Goal: Task Accomplishment & Management: Manage account settings

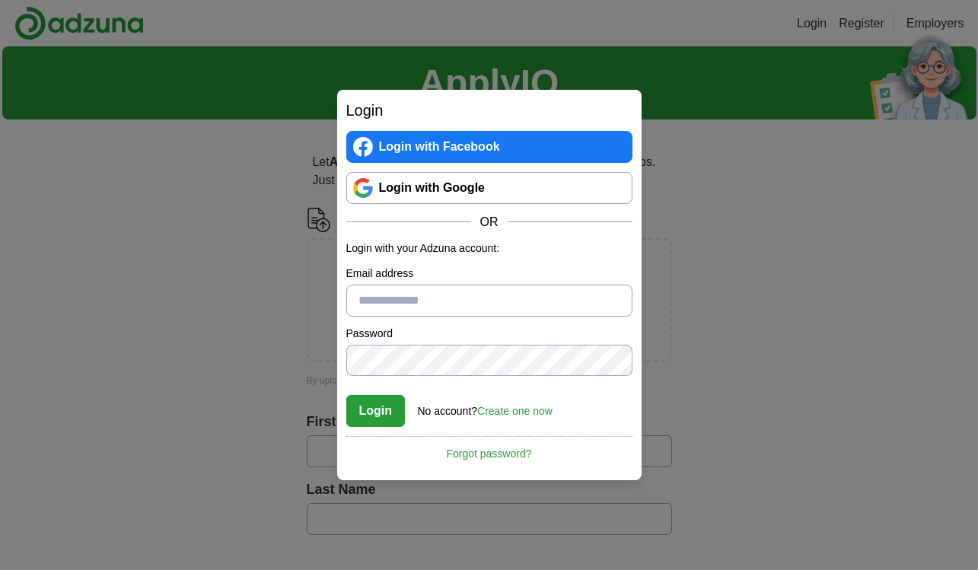
type input "**********"
click at [378, 412] on button "Login" at bounding box center [375, 411] width 59 height 32
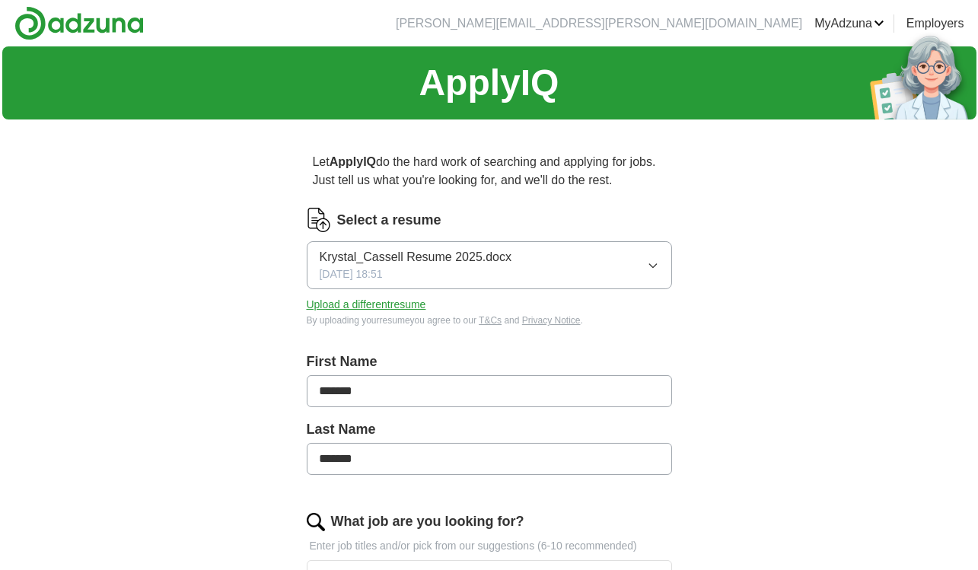
click at [658, 265] on icon "button" at bounding box center [653, 266] width 12 height 12
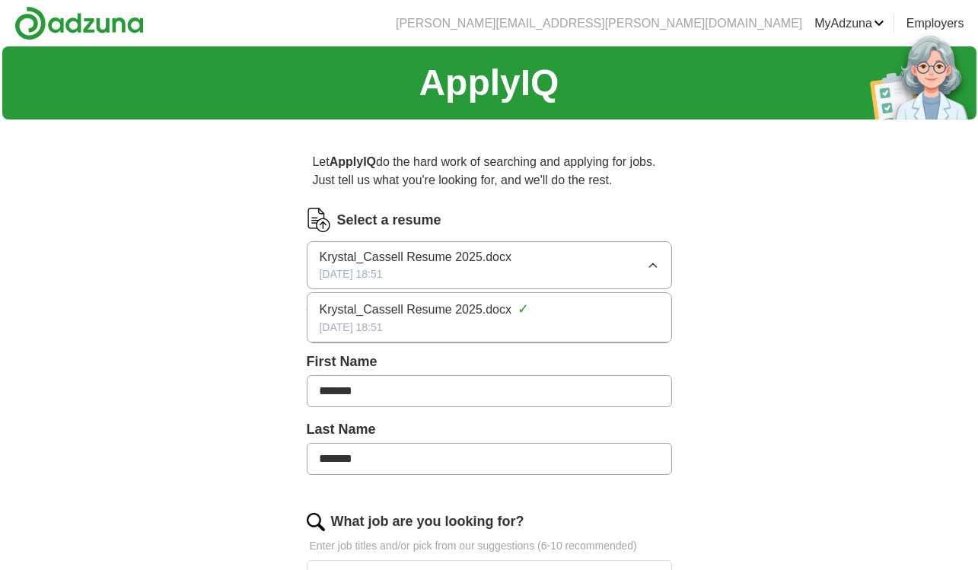
click at [643, 266] on button "Krystal_Cassell Resume 2025.docx 08/04/2025, 18:51" at bounding box center [489, 265] width 365 height 48
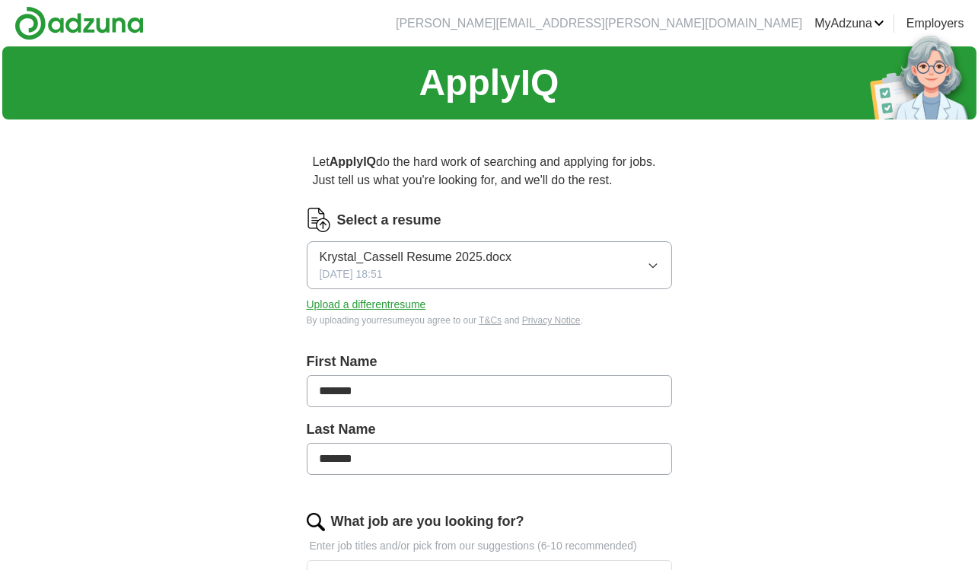
click at [397, 304] on button "Upload a different resume" at bounding box center [367, 305] width 120 height 16
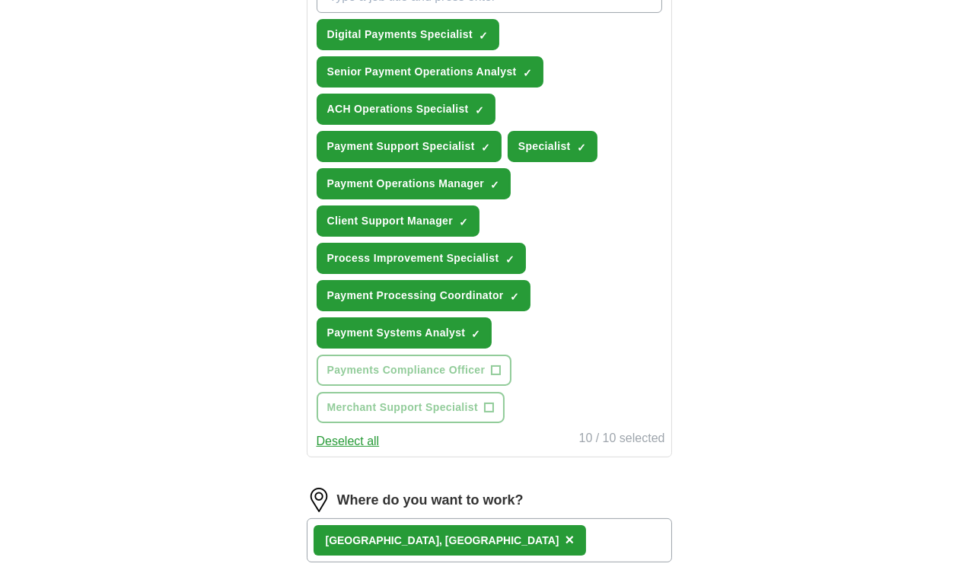
scroll to position [634, 0]
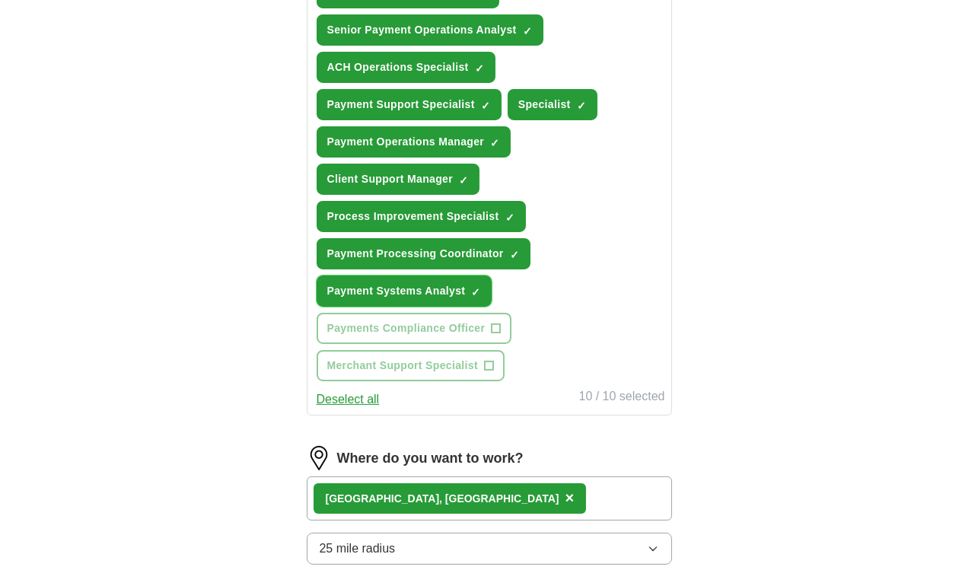
click at [466, 299] on span "Payment Systems Analyst" at bounding box center [396, 291] width 139 height 16
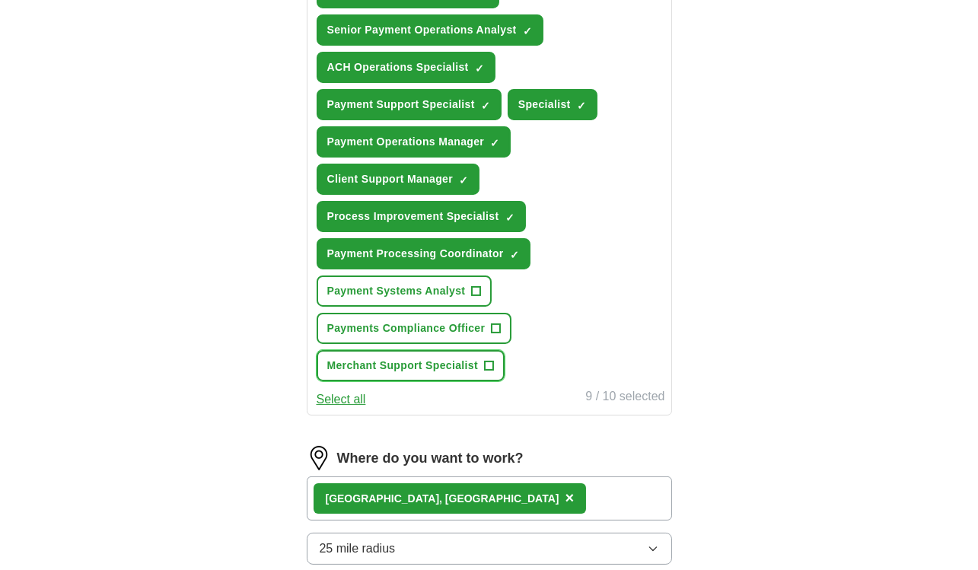
click at [493, 372] on span "+" at bounding box center [488, 366] width 9 height 12
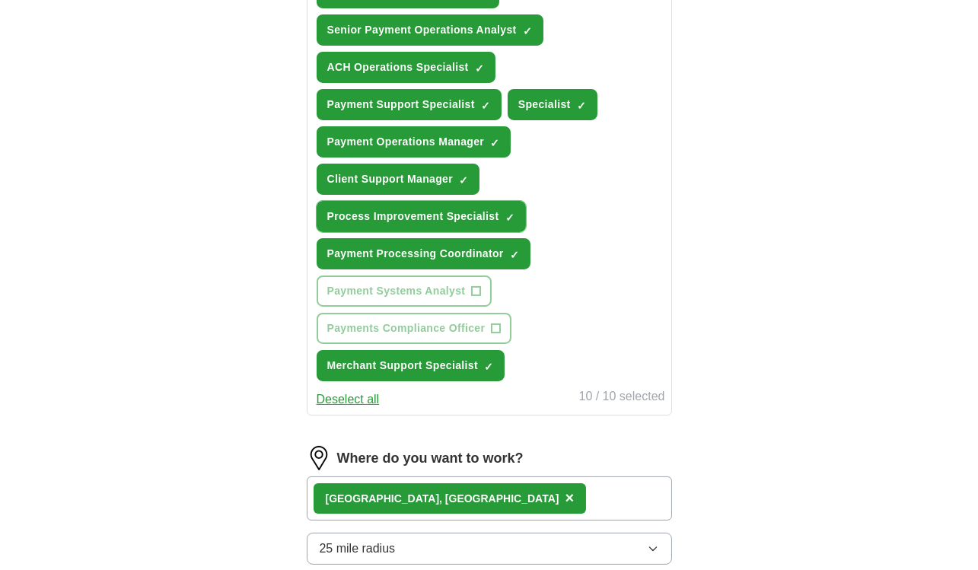
click at [525, 232] on button "Process Improvement Specialist ✓ ×" at bounding box center [421, 216] width 209 height 31
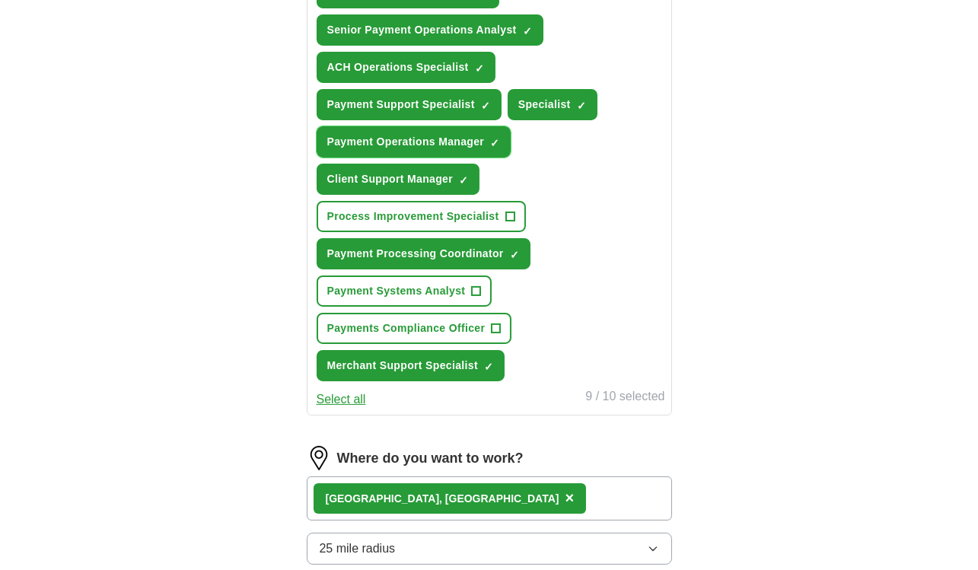
click at [467, 150] on span "Payment Operations Manager" at bounding box center [406, 142] width 158 height 16
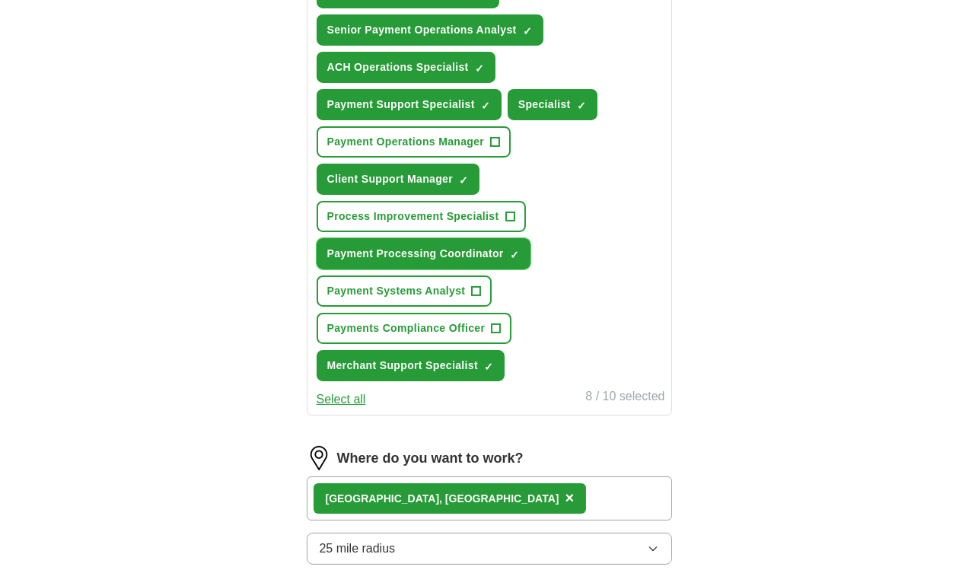
click at [473, 262] on span "Payment Processing Coordinator" at bounding box center [415, 254] width 177 height 16
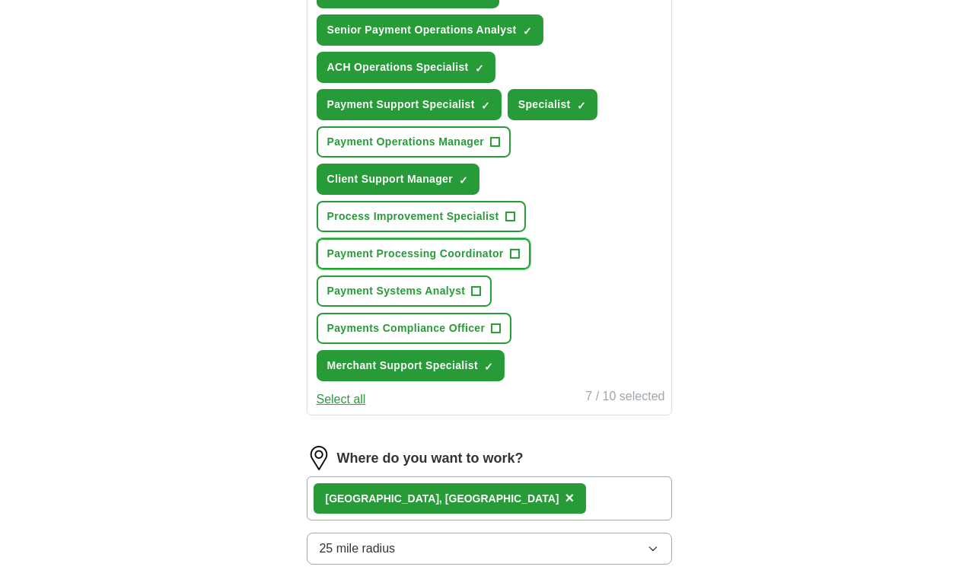
click at [473, 262] on span "Payment Processing Coordinator" at bounding box center [415, 254] width 177 height 16
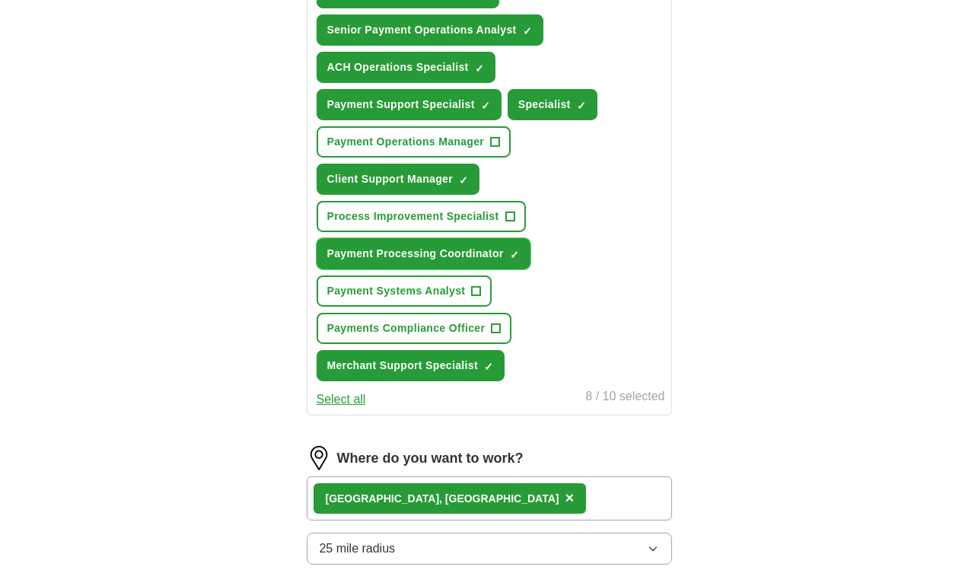
scroll to position [507, 0]
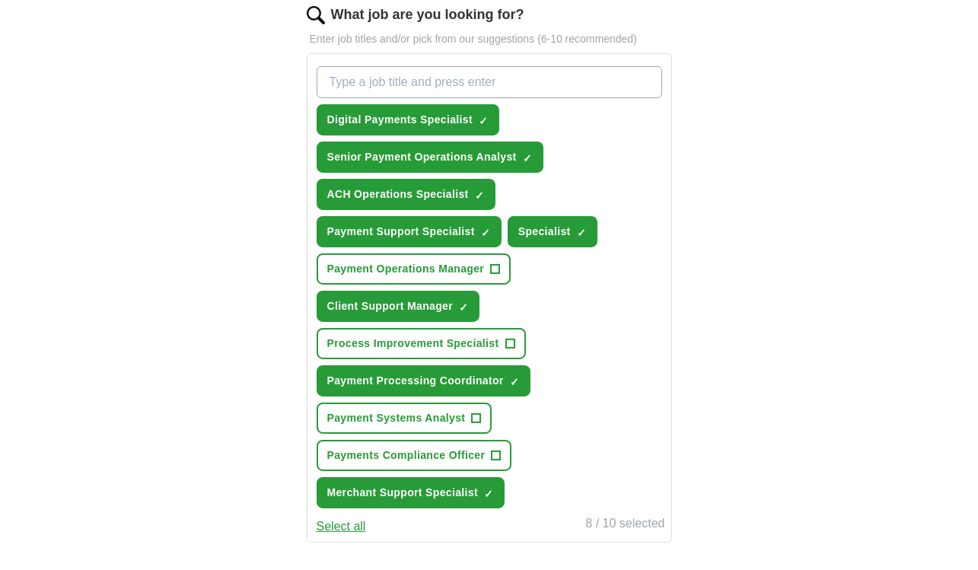
click at [475, 98] on input "What job are you looking for?" at bounding box center [490, 82] width 346 height 32
type input "Online Bill Pay"
click at [443, 98] on input "What job are you looking for?" at bounding box center [490, 82] width 346 height 32
type input "E"
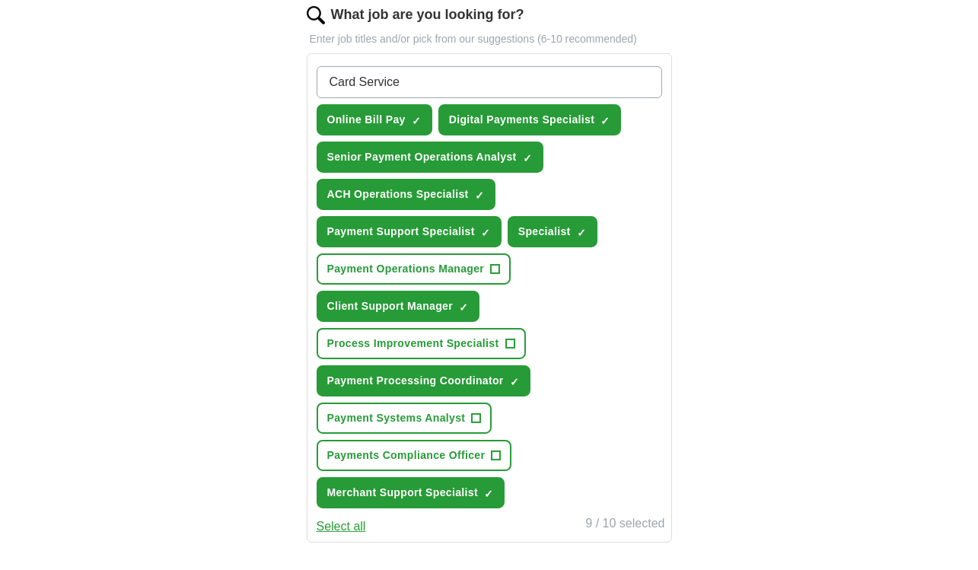
type input "Card Services"
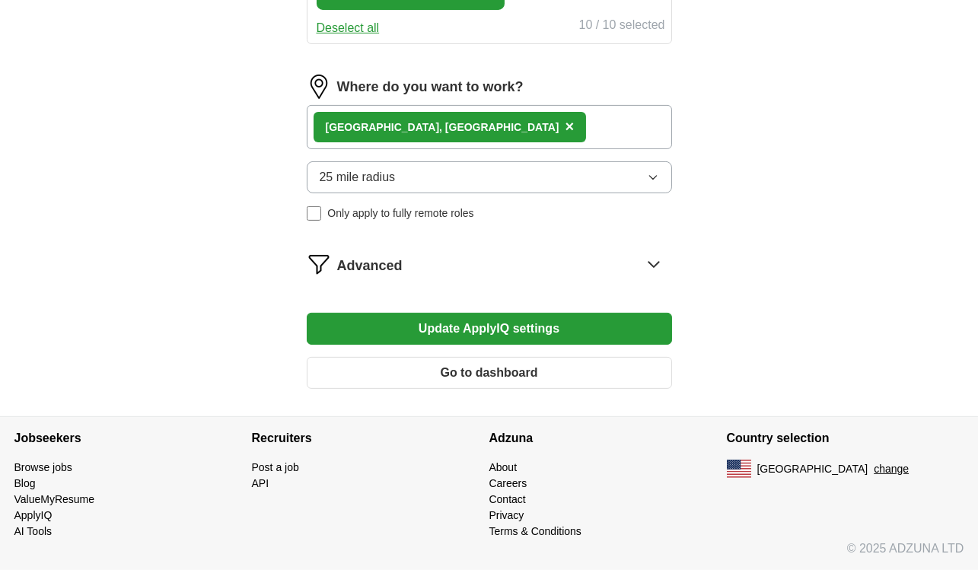
scroll to position [1122, 0]
click at [459, 206] on span "Only apply to fully remote roles" at bounding box center [400, 214] width 146 height 16
click at [649, 252] on icon at bounding box center [654, 264] width 24 height 24
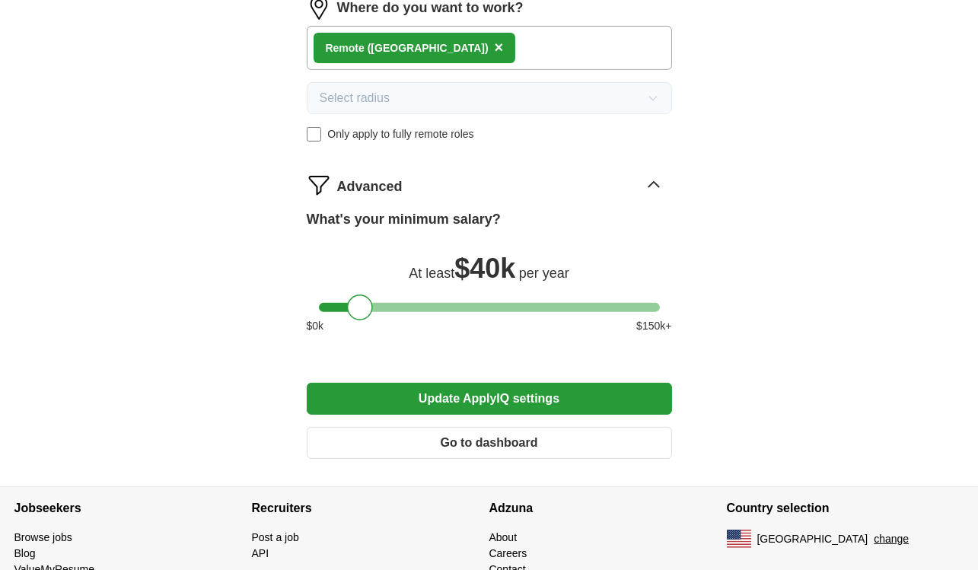
click at [650, 197] on icon at bounding box center [654, 185] width 24 height 24
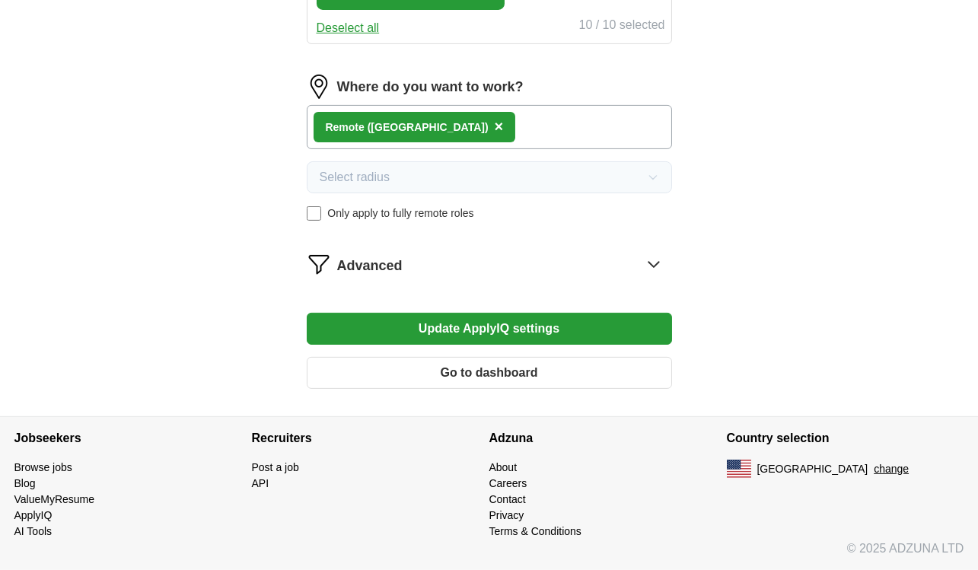
click at [575, 313] on button "Update ApplyIQ settings" at bounding box center [489, 329] width 365 height 32
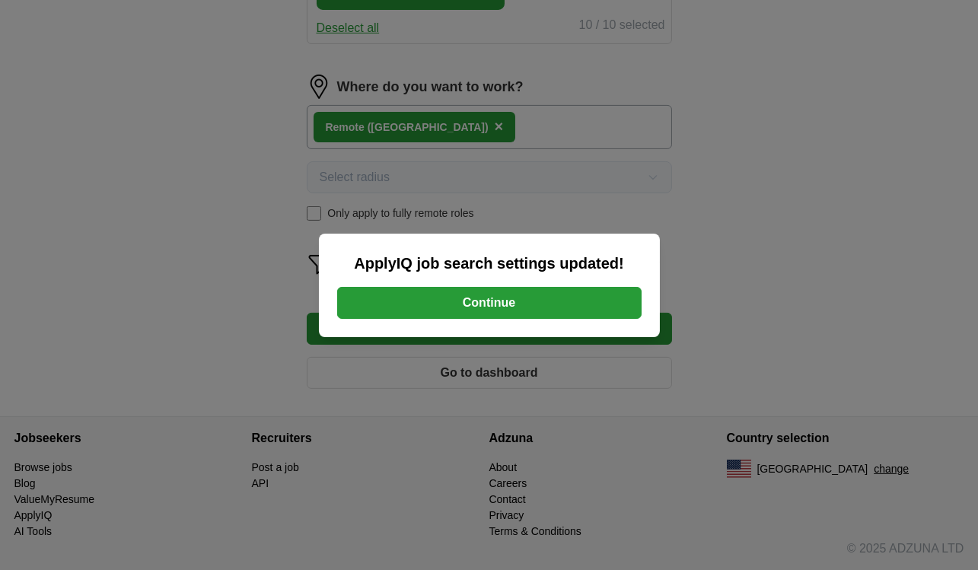
click at [574, 308] on button "Continue" at bounding box center [489, 303] width 304 height 32
